Goal: Transaction & Acquisition: Register for event/course

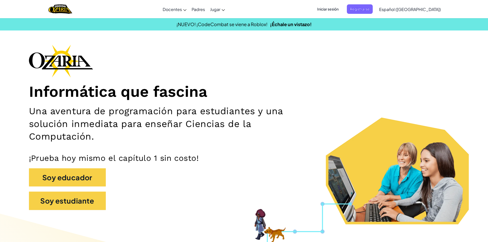
click at [332, 12] on span "Iniciar sesión" at bounding box center [328, 8] width 28 height 9
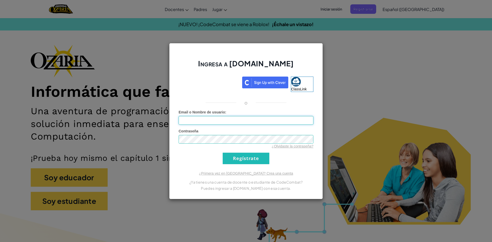
click at [289, 121] on input "Email o Nombre de usuario :" at bounding box center [245, 120] width 135 height 9
type input "[EMAIL_ADDRESS][DOMAIN_NAME]"
click at [275, 81] on img at bounding box center [265, 83] width 46 height 12
click at [244, 159] on input "Regístrate" at bounding box center [246, 159] width 47 height 12
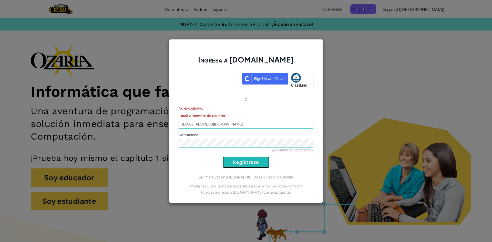
click at [253, 164] on input "Regístrate" at bounding box center [246, 162] width 47 height 12
click at [363, 115] on div "Ingresa a [DOMAIN_NAME] ClassLink o No encontrado. Email o Nombre de usuario : …" at bounding box center [246, 121] width 492 height 242
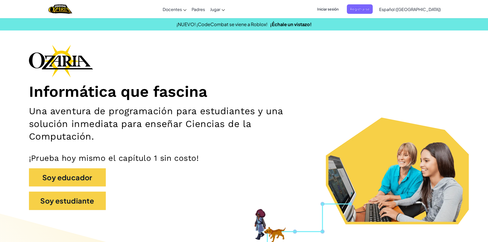
click at [330, 88] on h1 "Informática que fascina" at bounding box center [244, 91] width 430 height 19
click at [372, 6] on span "Registrarse" at bounding box center [360, 8] width 26 height 9
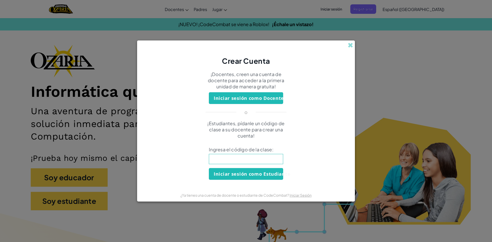
click at [253, 156] on input at bounding box center [246, 159] width 74 height 10
type input "WatchCupSouth"
click at [259, 170] on button "Iniciar sesión como Estudiante" at bounding box center [246, 174] width 74 height 12
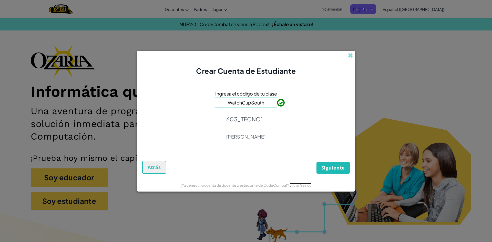
click at [305, 185] on link "Iniciar Sesión" at bounding box center [300, 185] width 22 height 5
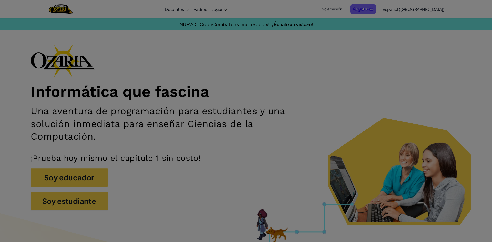
click at [305, 185] on div "Ingresa a [DOMAIN_NAME] Acceder con Google Acceder con Google. Se abre en una p…" at bounding box center [246, 121] width 492 height 242
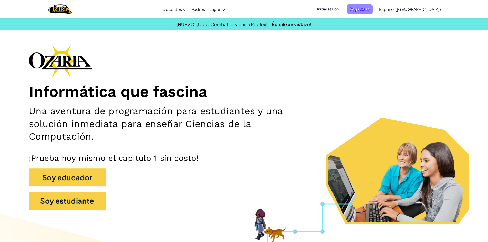
click at [373, 12] on span "Registrarse" at bounding box center [360, 8] width 26 height 9
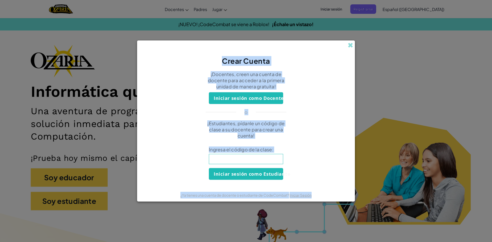
type input "WatchCupSouth"
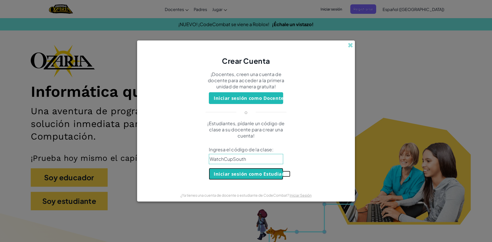
click at [260, 172] on button "Iniciar sesión como Estudiante" at bounding box center [246, 174] width 74 height 12
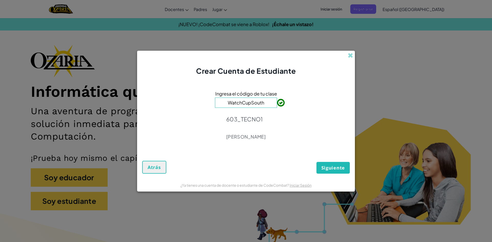
click at [329, 168] on span "Siguiente" at bounding box center [333, 168] width 24 height 6
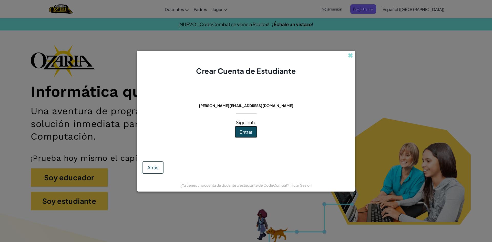
click at [252, 131] on span "Entrar" at bounding box center [245, 132] width 13 height 6
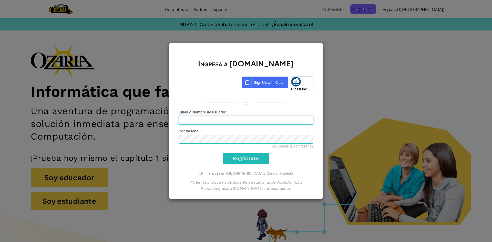
click at [251, 124] on input "Email o Nombre de usuario :" at bounding box center [245, 120] width 135 height 9
type input "[EMAIL_ADDRESS][DOMAIN_NAME]"
click at [245, 146] on div "¿Olvidaste la contraseña?" at bounding box center [245, 146] width 135 height 5
click at [255, 162] on input "Regístrate" at bounding box center [246, 159] width 47 height 12
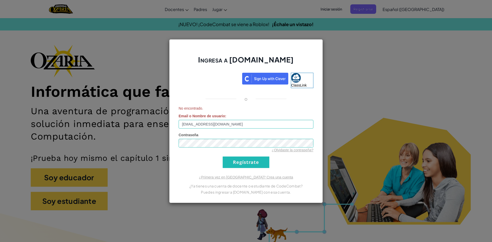
click at [404, 64] on div "Ingresa a [DOMAIN_NAME] ClassLink o No encontrado. Email o Nombre de usuario : …" at bounding box center [246, 121] width 492 height 242
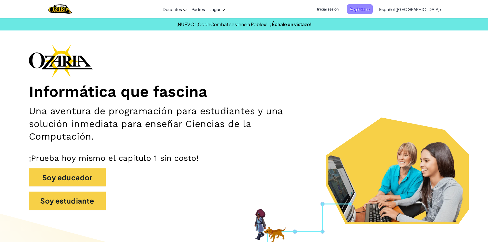
click at [373, 12] on span "Registrarse" at bounding box center [360, 8] width 26 height 9
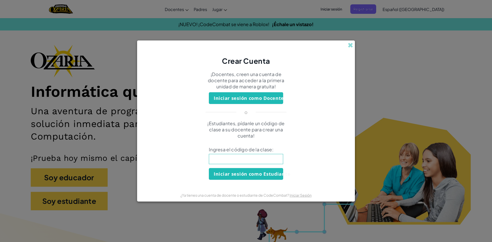
click at [265, 164] on input at bounding box center [246, 159] width 74 height 10
type input "WatchCupSouth"
click at [246, 172] on button "Iniciar sesión como Estudiante" at bounding box center [246, 174] width 74 height 12
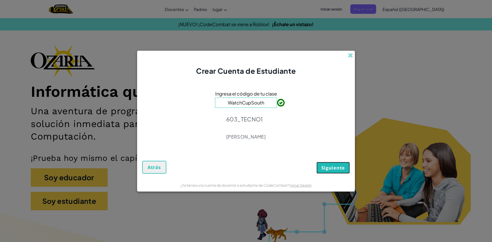
click at [349, 167] on button "Siguiente" at bounding box center [332, 168] width 33 height 12
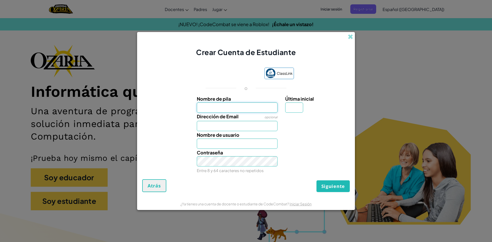
click at [256, 108] on input "Nombre de pila" at bounding box center [237, 107] width 81 height 10
type input "Nat"
click at [231, 126] on input "Dirección de Email" at bounding box center [237, 126] width 81 height 10
type input "[EMAIL_ADDRESS][DOMAIN_NAME]"
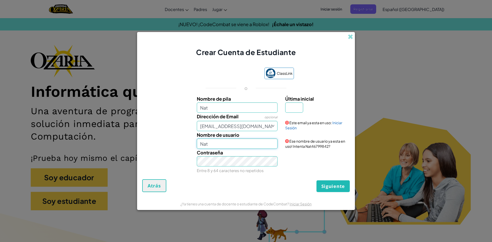
click at [239, 141] on input "Nat" at bounding box center [237, 144] width 81 height 10
type input "[PERSON_NAME]"
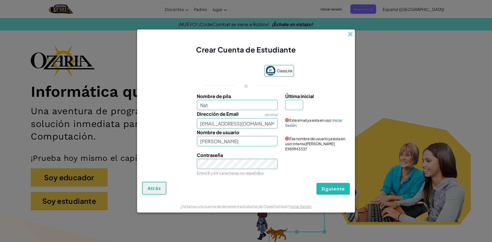
drag, startPoint x: 285, startPoint y: 106, endPoint x: 297, endPoint y: 114, distance: 14.6
click at [286, 108] on div "Última inicial" at bounding box center [316, 101] width 71 height 18
click at [299, 110] on input "Última inicial" at bounding box center [294, 105] width 18 height 10
type input "J"
type input "NatJ"
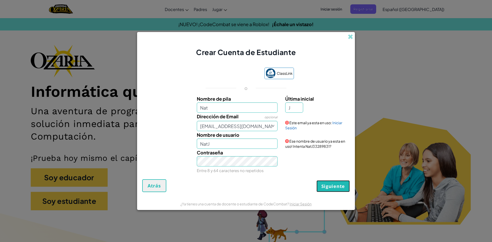
click at [343, 184] on span "Siguiente" at bounding box center [333, 186] width 24 height 6
click at [336, 183] on button "Crear Cuenta" at bounding box center [328, 186] width 43 height 12
click at [337, 186] on button "Crear Cuenta" at bounding box center [328, 186] width 43 height 12
drag, startPoint x: 371, startPoint y: 125, endPoint x: 340, endPoint y: 105, distance: 37.6
click at [368, 125] on div "Crear Cuenta de Estudiante ClassLink o Nombre de pila Nat Última inicial J Dire…" at bounding box center [246, 121] width 492 height 242
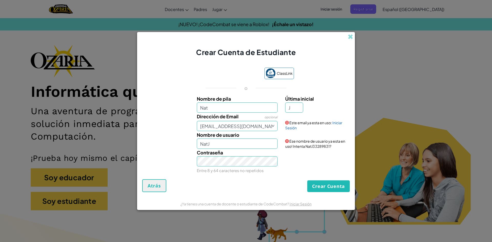
click at [356, 39] on div "Crear Cuenta de Estudiante ClassLink o Nombre de pila Nat Última inicial J Dire…" at bounding box center [246, 121] width 492 height 242
click at [347, 39] on span at bounding box center [349, 36] width 5 height 5
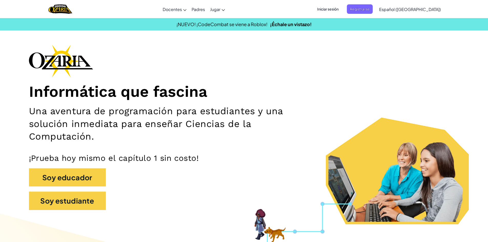
click at [367, 17] on div "[MEDICAL_DATA] la navigación Docentes Crear Cuenta Gratis Soluciones para Escue…" at bounding box center [244, 9] width 490 height 18
click at [370, 8] on span "Registrarse" at bounding box center [360, 8] width 26 height 9
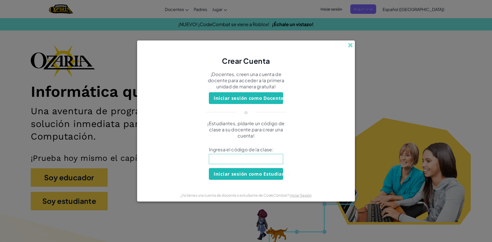
click at [261, 158] on input at bounding box center [246, 159] width 74 height 10
type input "WatchCupSouth"
drag, startPoint x: 249, startPoint y: 174, endPoint x: 252, endPoint y: 174, distance: 2.8
click at [251, 174] on button "Iniciar sesión como Estudiante" at bounding box center [246, 174] width 74 height 12
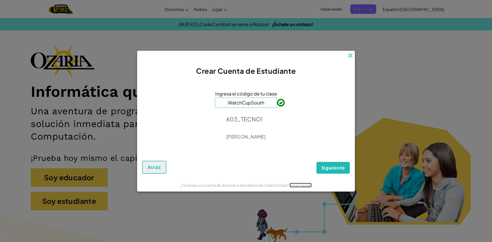
click at [305, 185] on link "Iniciar Sesión" at bounding box center [300, 185] width 22 height 5
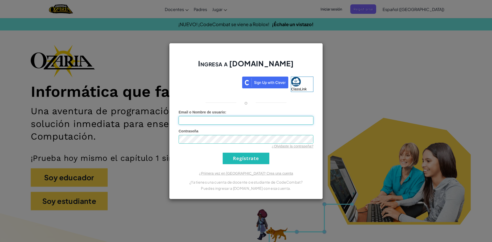
click at [187, 119] on input "Email o Nombre de usuario :" at bounding box center [245, 120] width 135 height 9
type input "[EMAIL_ADDRESS][DOMAIN_NAME]"
click at [254, 156] on input "Regístrate" at bounding box center [246, 159] width 47 height 12
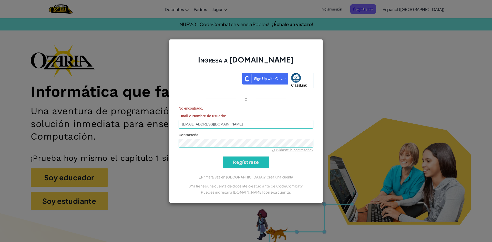
click at [147, 30] on div "Ingresa a [DOMAIN_NAME] ClassLink o No encontrado. Email o Nombre de usuario : …" at bounding box center [246, 121] width 492 height 242
